Goal: Transaction & Acquisition: Purchase product/service

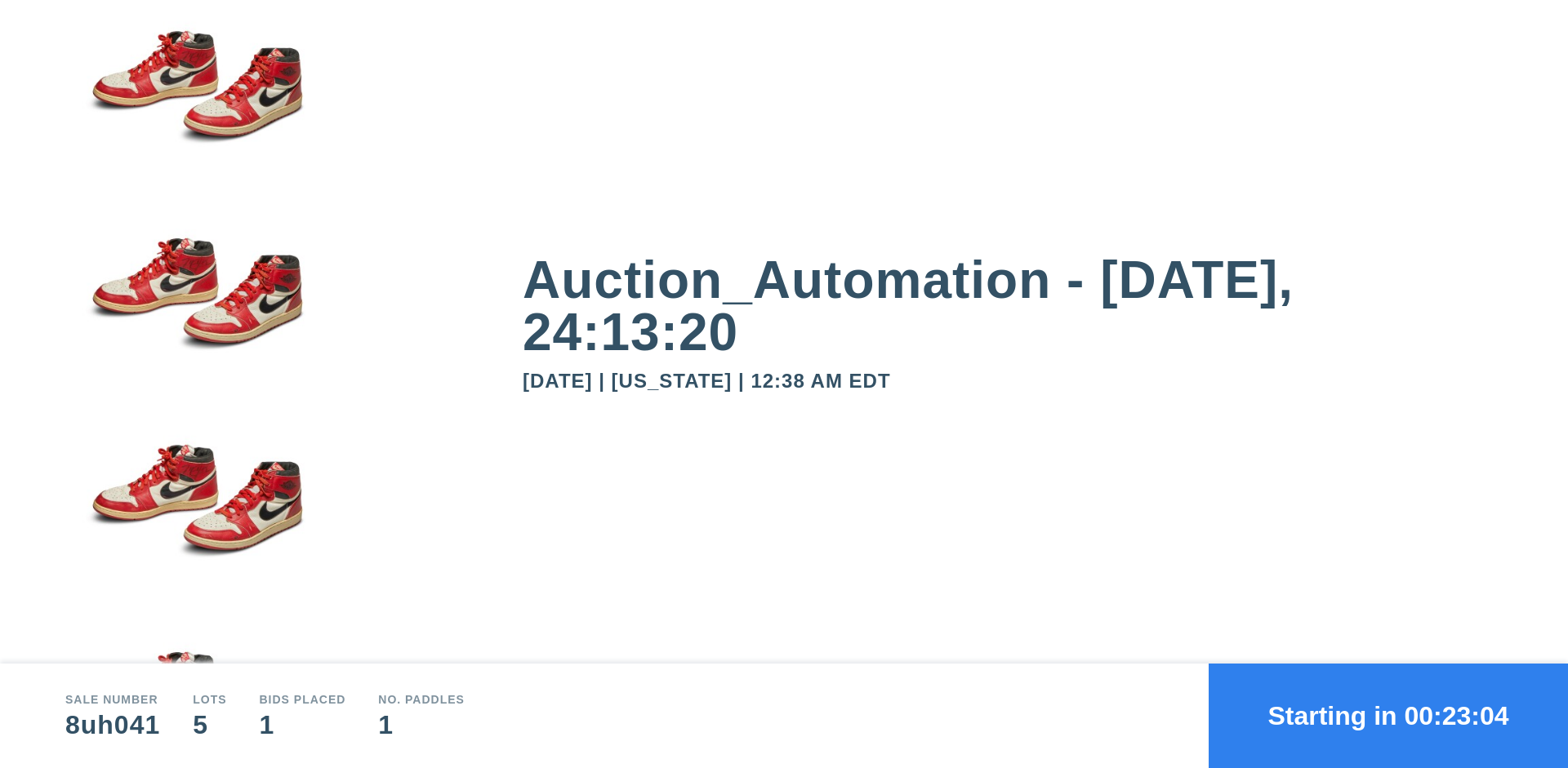
click at [1388, 716] on button "Starting in 00:23:04" at bounding box center [1388, 716] width 359 height 104
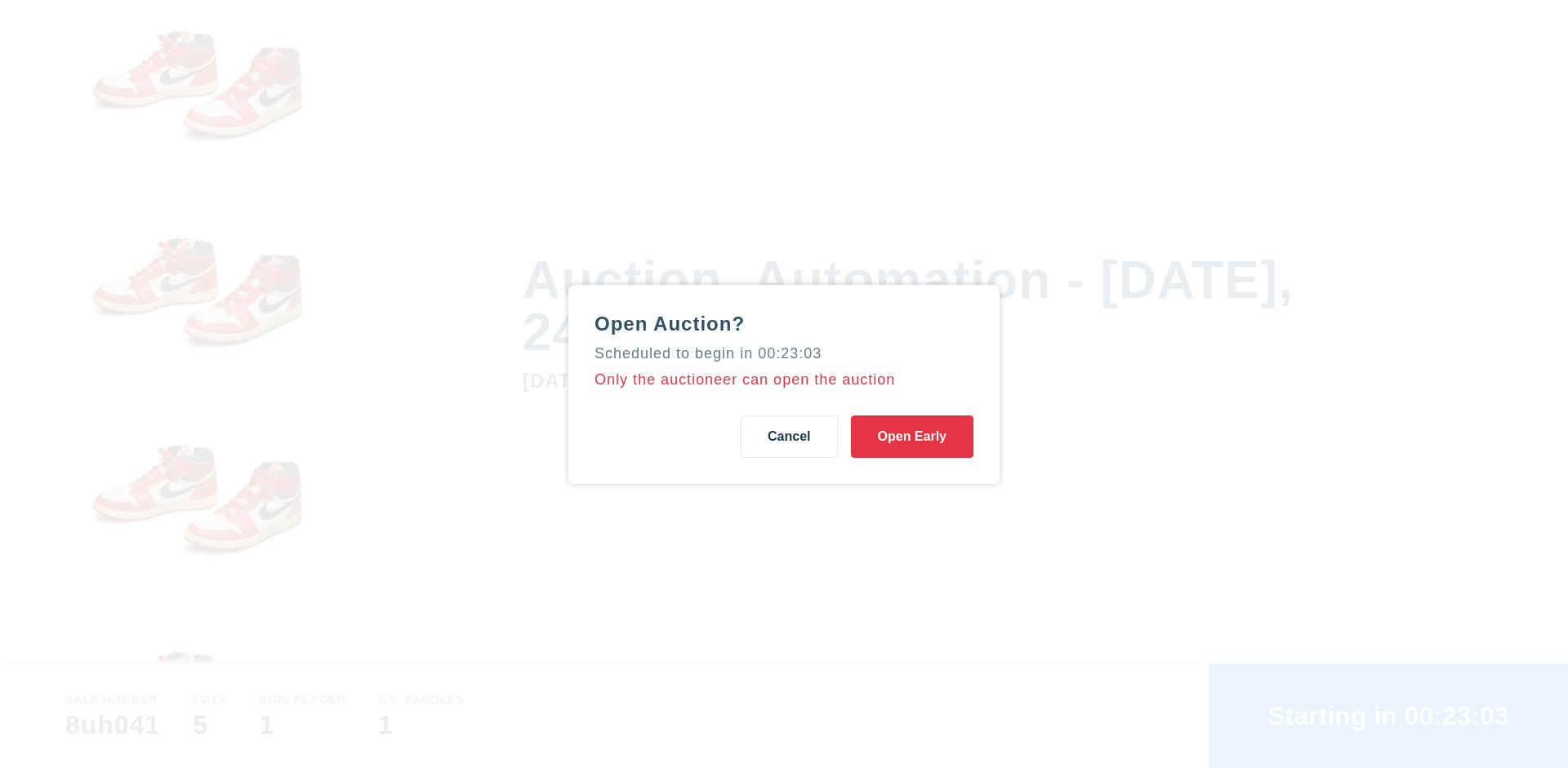
click at [912, 436] on button "Open Early" at bounding box center [912, 436] width 123 height 42
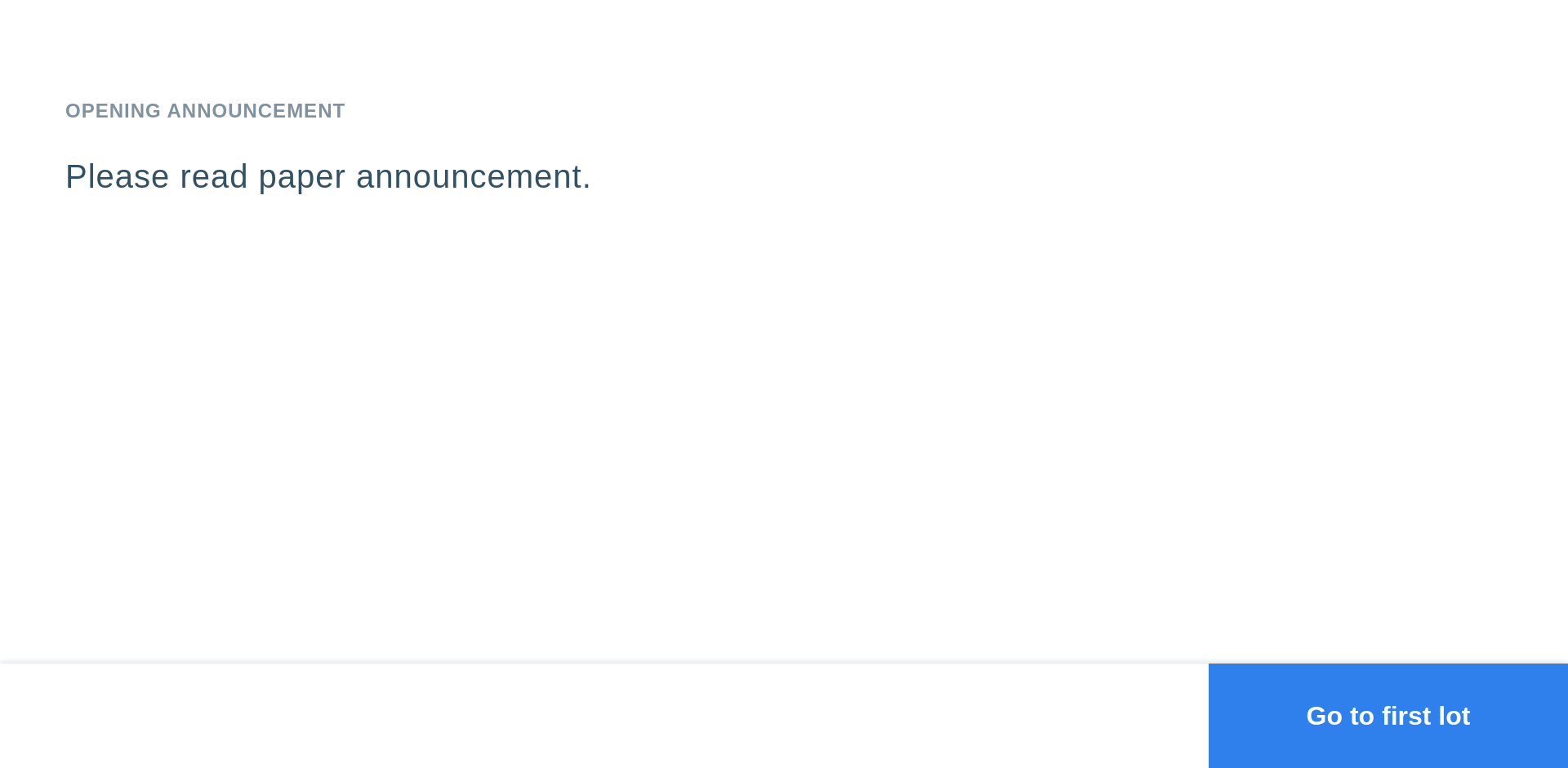
click at [1388, 716] on button "Go to first lot" at bounding box center [1388, 716] width 359 height 104
